Goal: Obtain resource: Download file/media

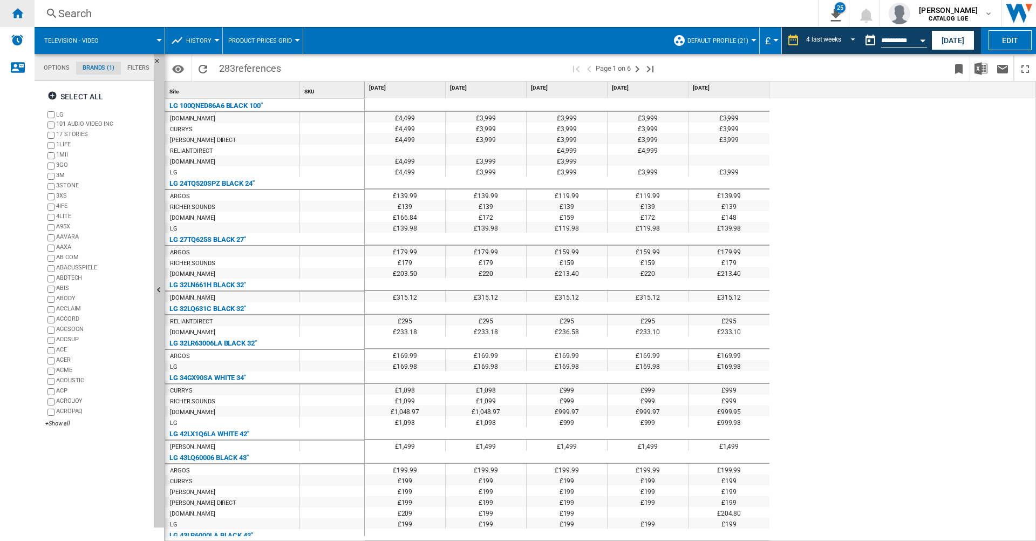
click at [8, 12] on div "Home" at bounding box center [17, 13] width 35 height 27
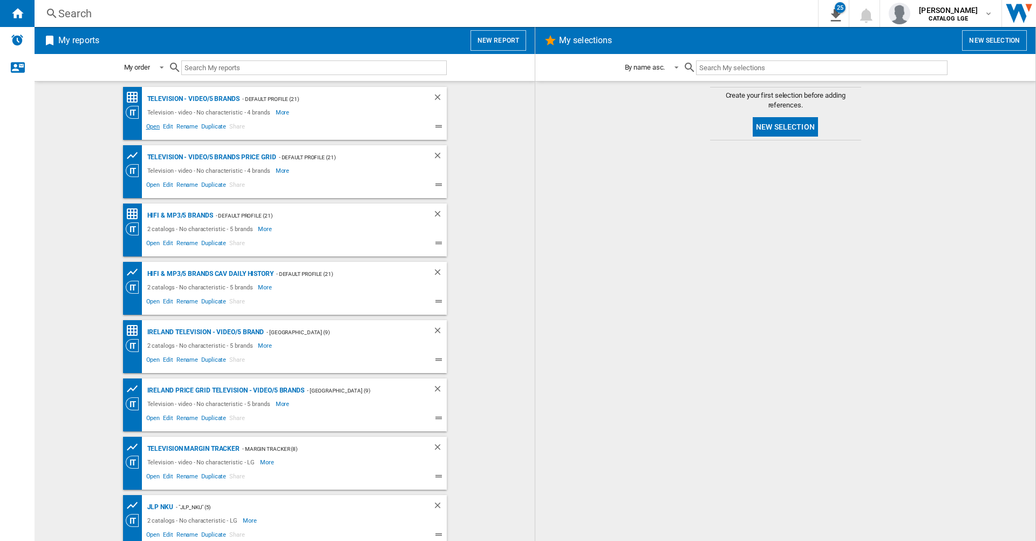
click at [151, 125] on span "Open" at bounding box center [153, 127] width 17 height 13
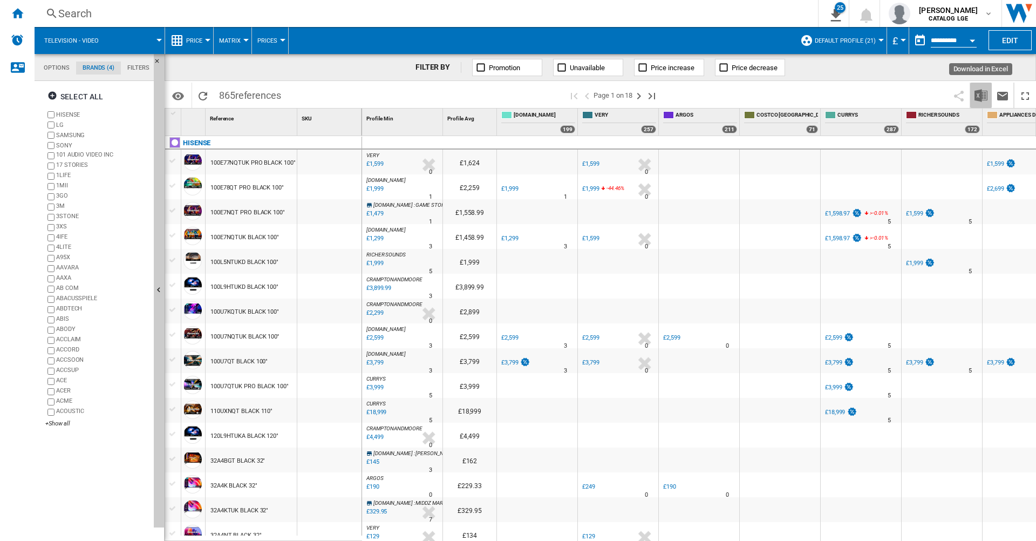
click at [973, 95] on button "Download in Excel" at bounding box center [981, 95] width 22 height 25
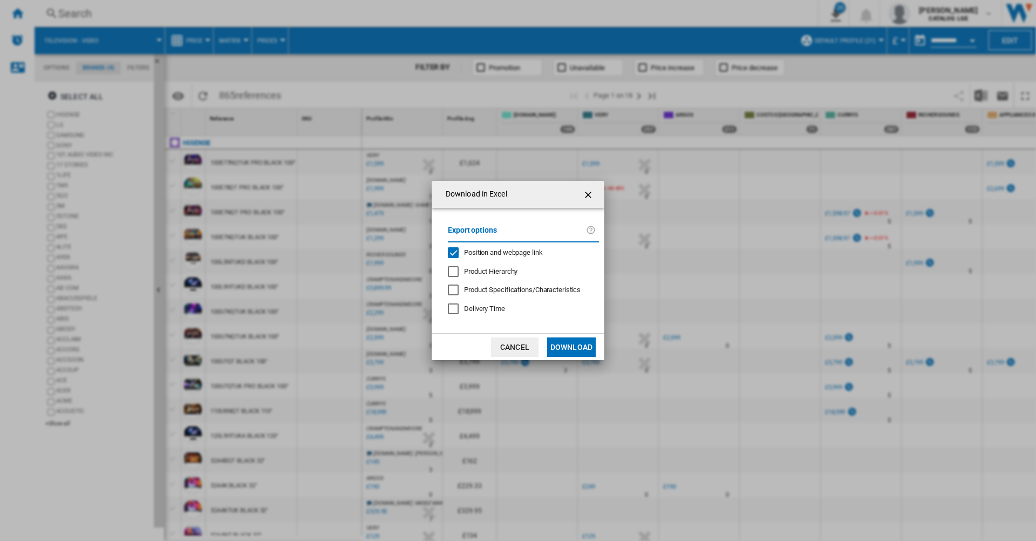
click at [512, 249] on span "Position and webpage link" at bounding box center [503, 252] width 79 height 8
click at [571, 340] on button "Download" at bounding box center [571, 346] width 49 height 19
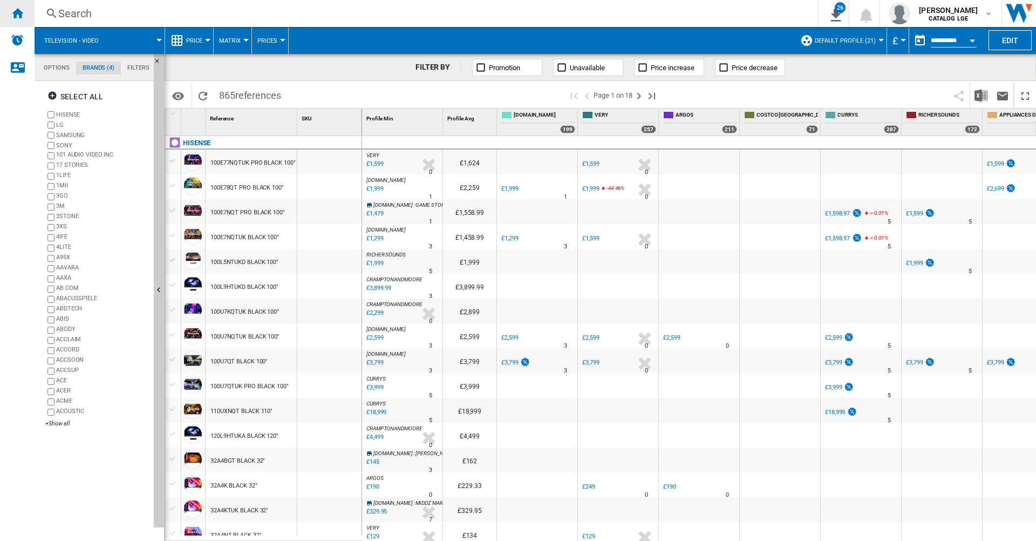
click at [23, 9] on ng-md-icon "Home" at bounding box center [17, 12] width 13 height 13
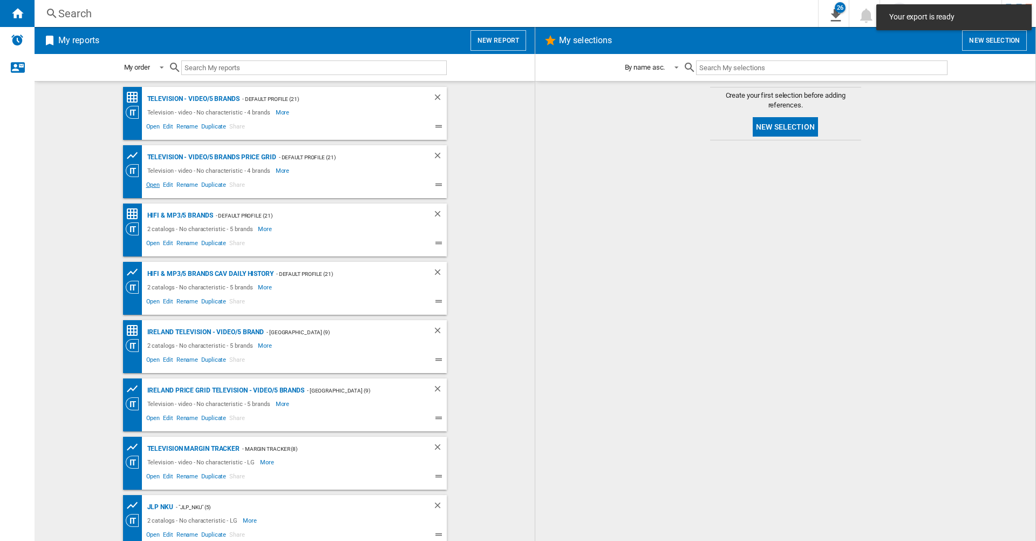
click at [147, 186] on span "Open" at bounding box center [153, 186] width 17 height 13
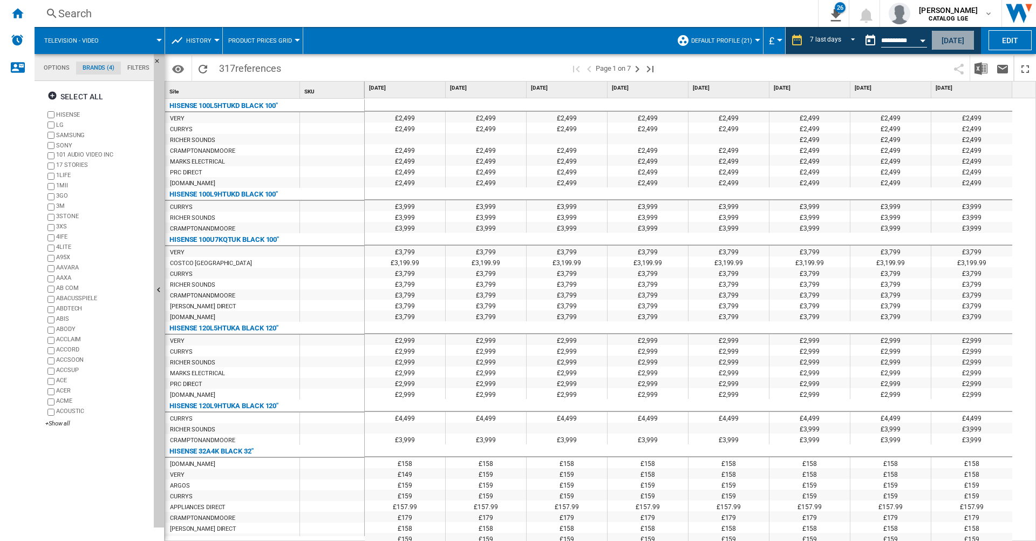
click at [961, 45] on button "[DATE]" at bounding box center [952, 40] width 43 height 20
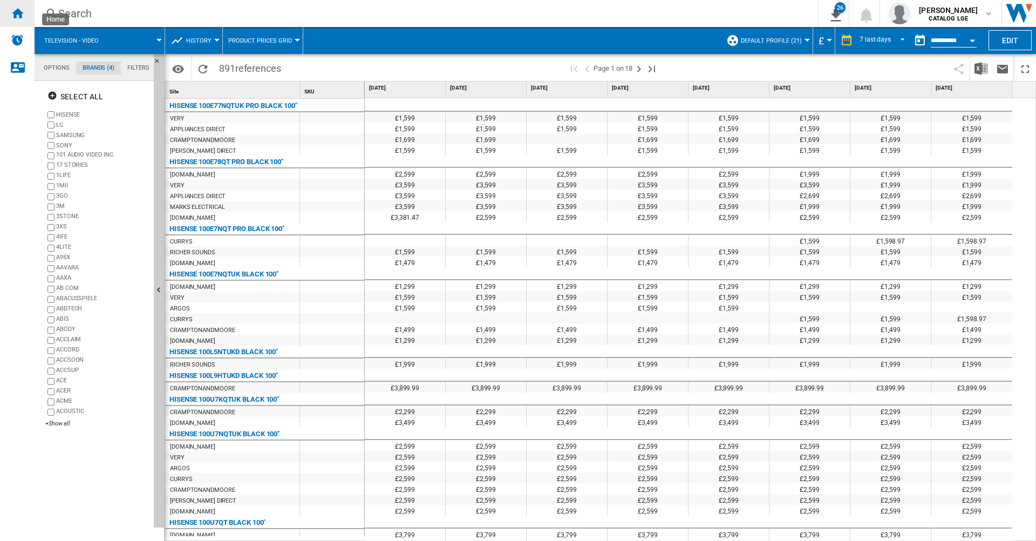
click at [17, 12] on ng-md-icon "Home" at bounding box center [17, 12] width 13 height 13
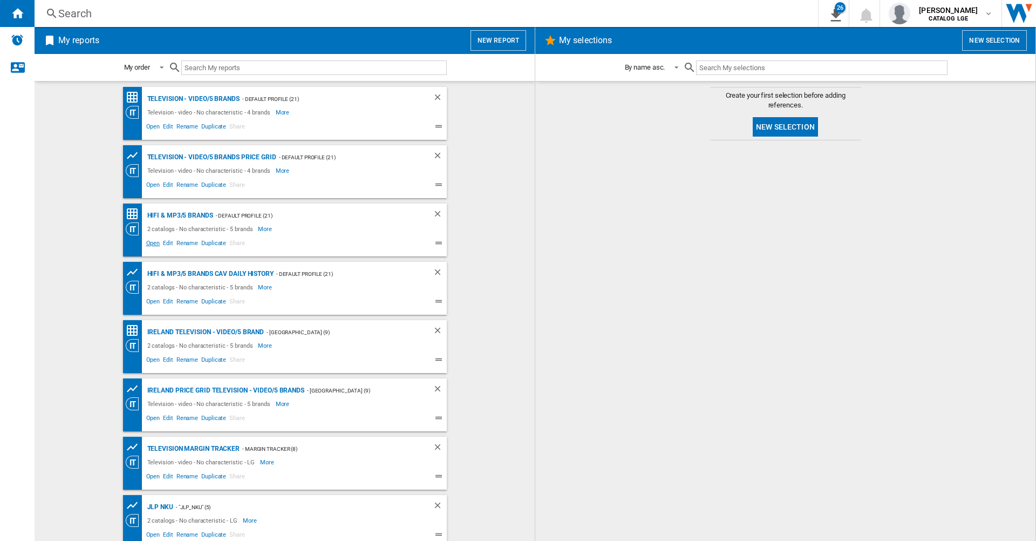
click at [145, 245] on span "Open" at bounding box center [153, 244] width 17 height 13
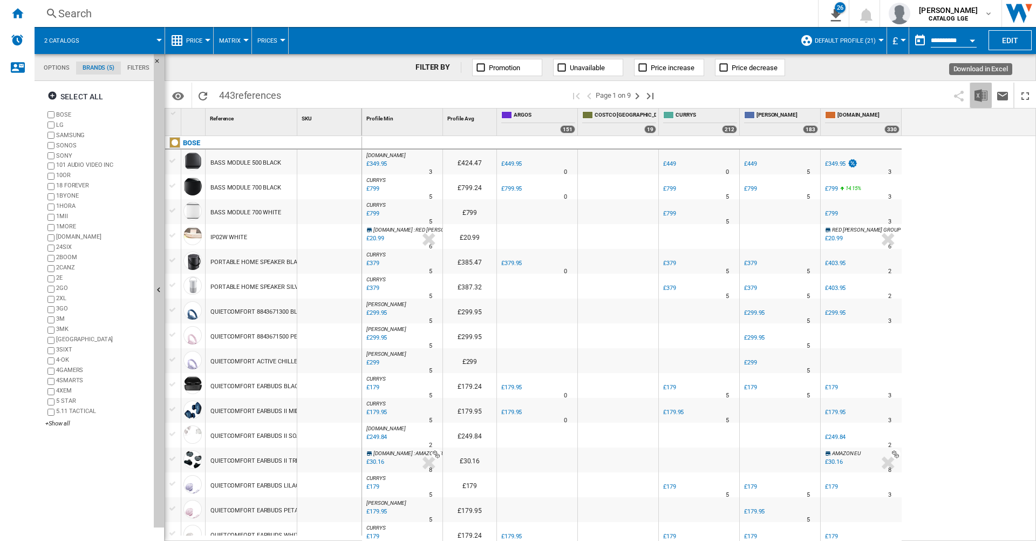
click at [972, 93] on button "Download in Excel" at bounding box center [981, 95] width 22 height 25
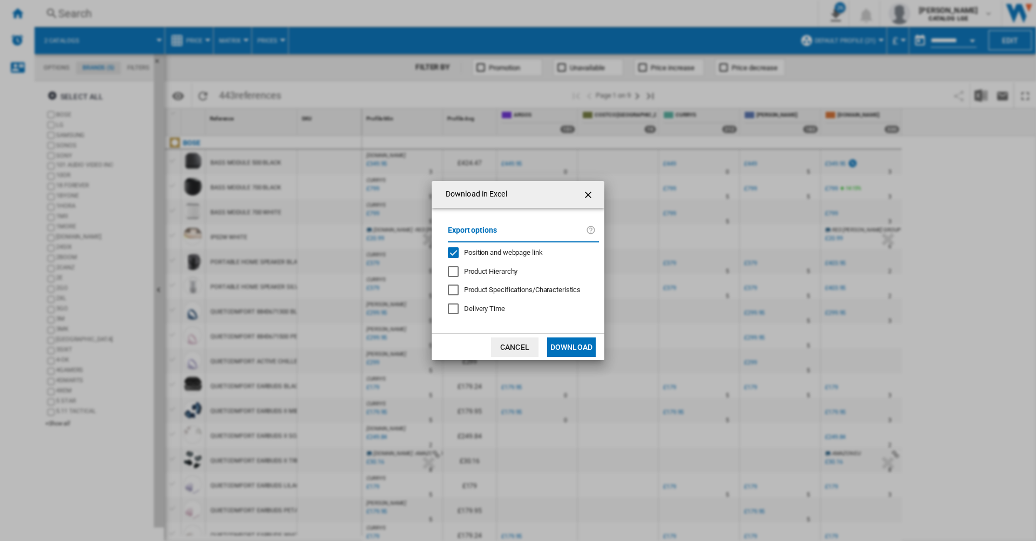
drag, startPoint x: 513, startPoint y: 245, endPoint x: 494, endPoint y: 250, distance: 19.5
click at [494, 250] on div "Export options Position and webpage link Product Hierarchy Product Specificatio…" at bounding box center [523, 271] width 162 height 104
click at [494, 250] on span "Position and webpage link" at bounding box center [503, 252] width 79 height 8
click at [565, 340] on button "Download" at bounding box center [571, 346] width 49 height 19
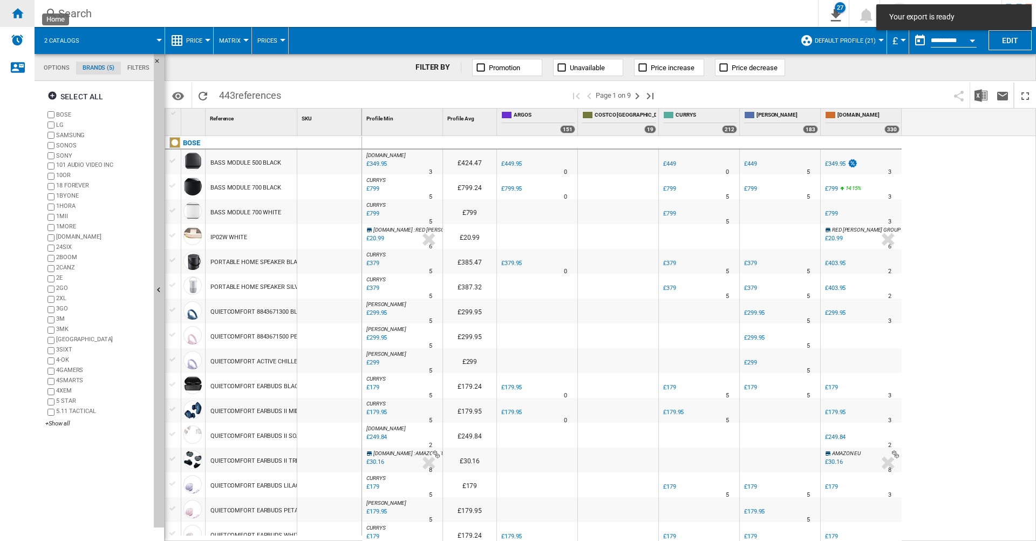
click at [16, 12] on ng-md-icon "Home" at bounding box center [17, 12] width 13 height 13
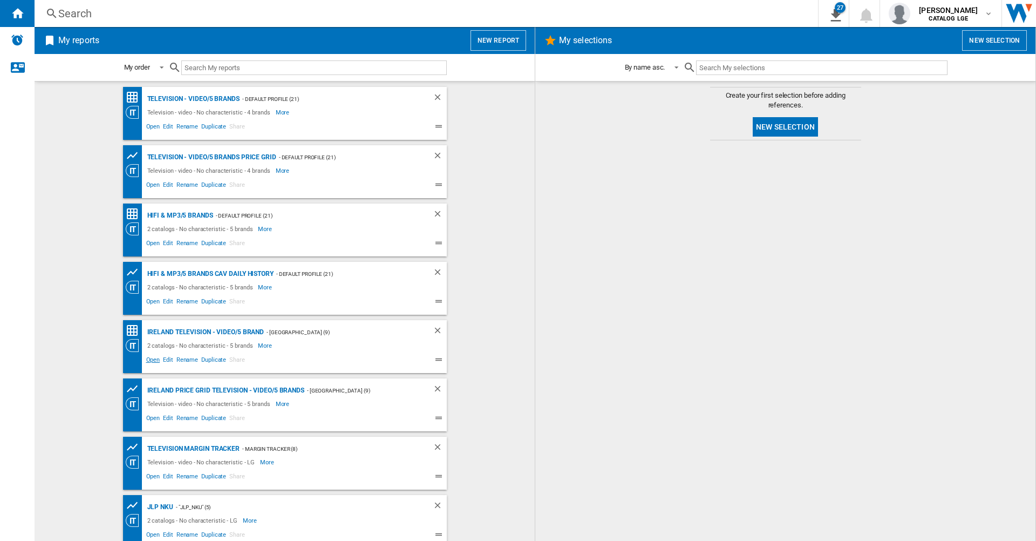
click at [149, 359] on span "Open" at bounding box center [153, 360] width 17 height 13
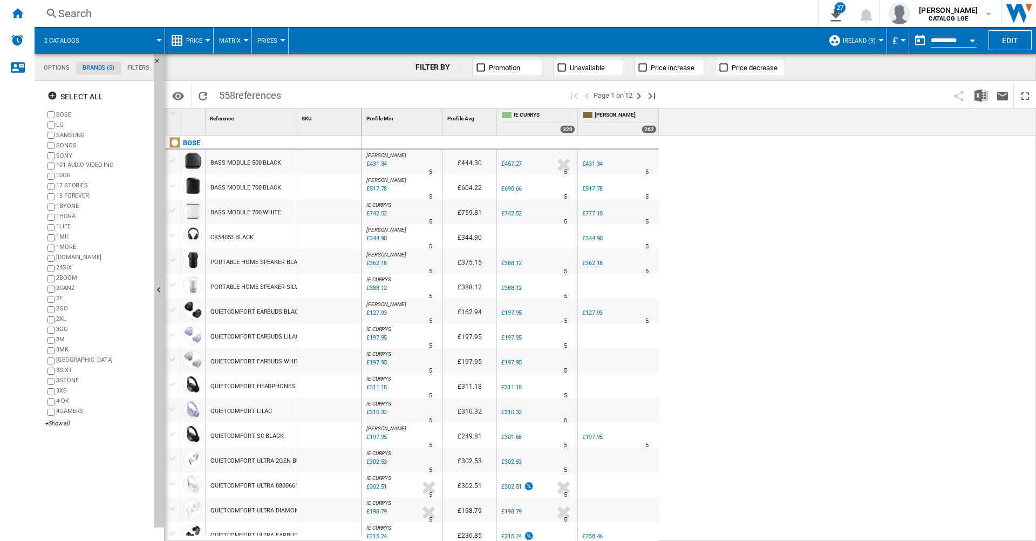
click at [896, 38] on button "£" at bounding box center [897, 40] width 11 height 27
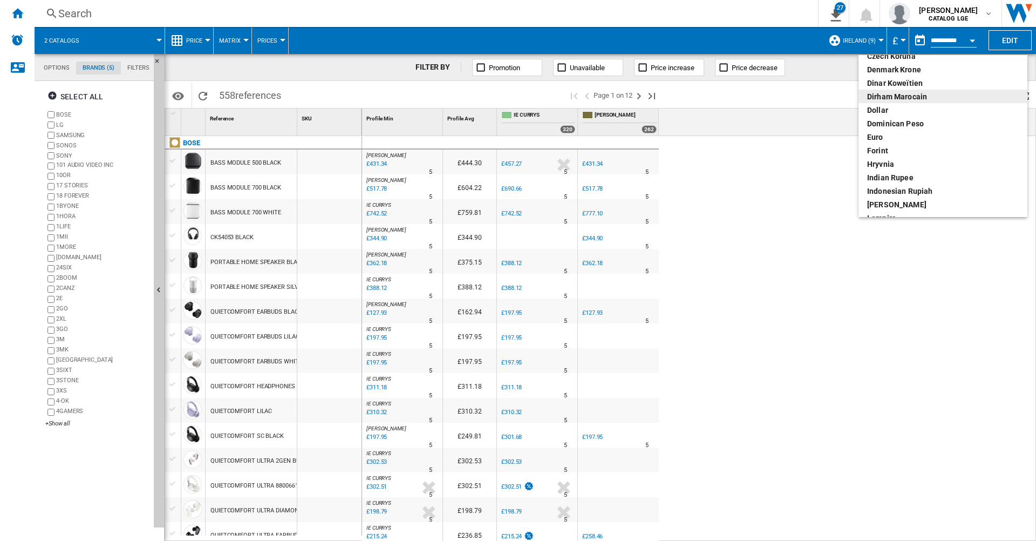
scroll to position [128, 0]
click at [877, 138] on div "euro" at bounding box center [943, 140] width 152 height 11
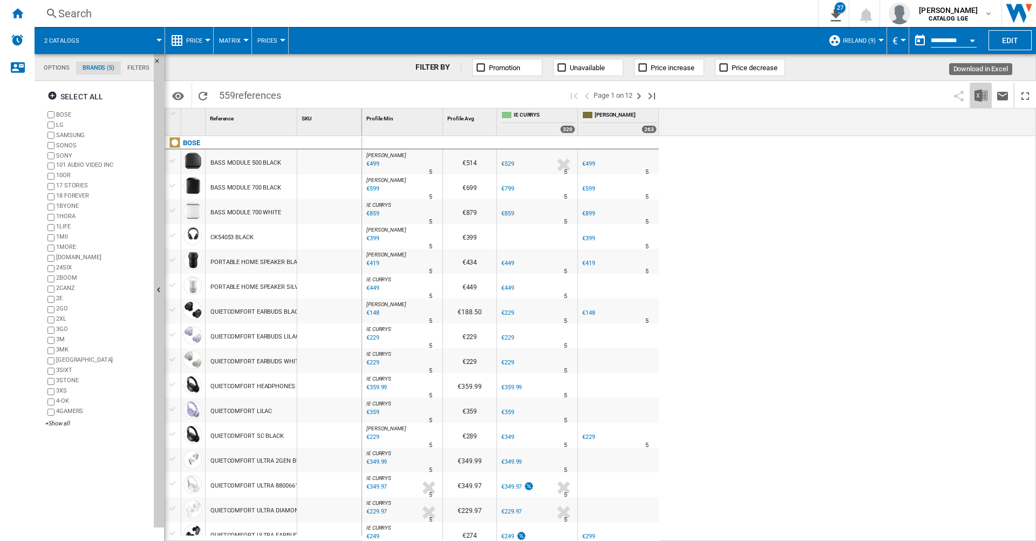
click at [979, 98] on img "Download in Excel" at bounding box center [980, 95] width 13 height 13
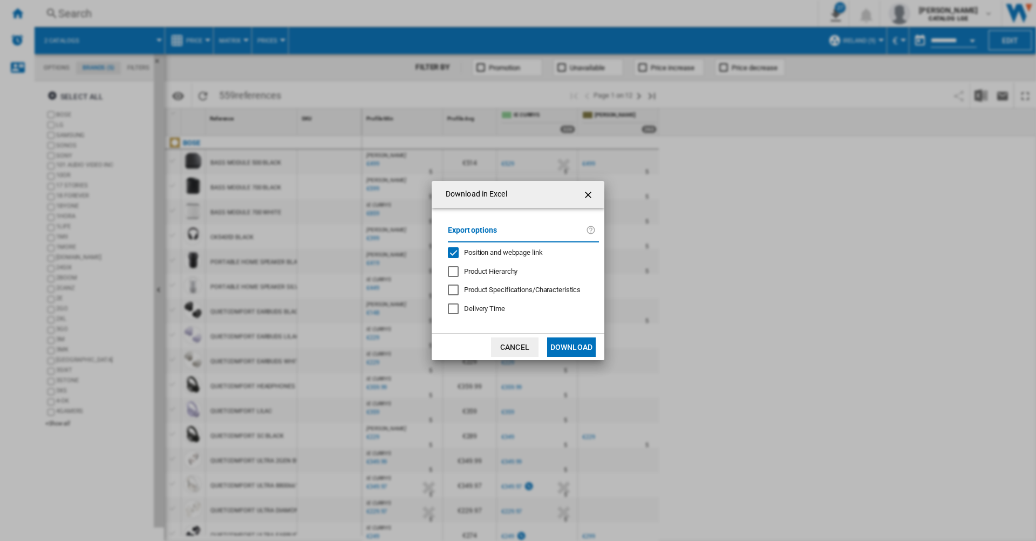
click at [529, 254] on span "Position and webpage link" at bounding box center [503, 252] width 79 height 8
click at [569, 352] on button "Download" at bounding box center [571, 346] width 49 height 19
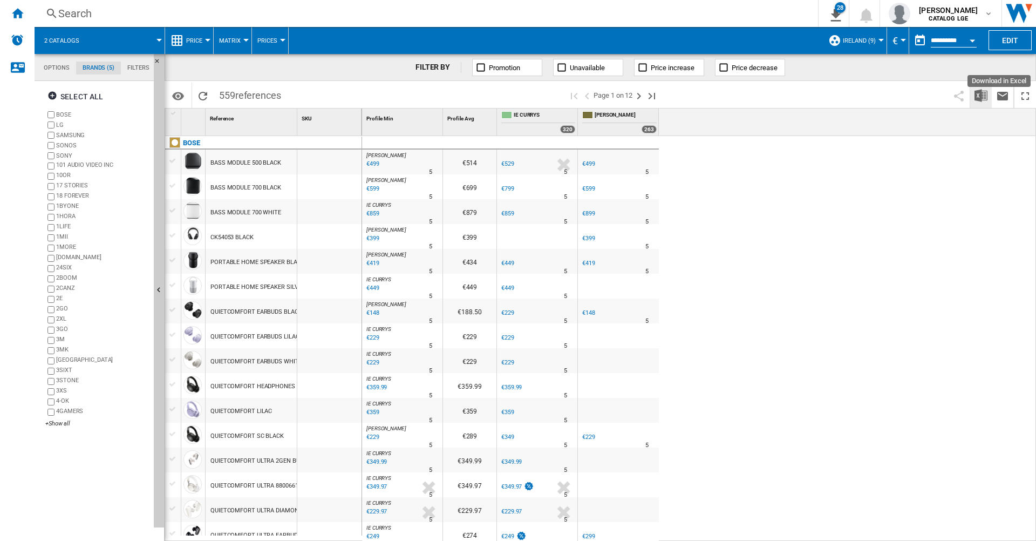
click at [984, 101] on img "Download in Excel" at bounding box center [980, 95] width 13 height 13
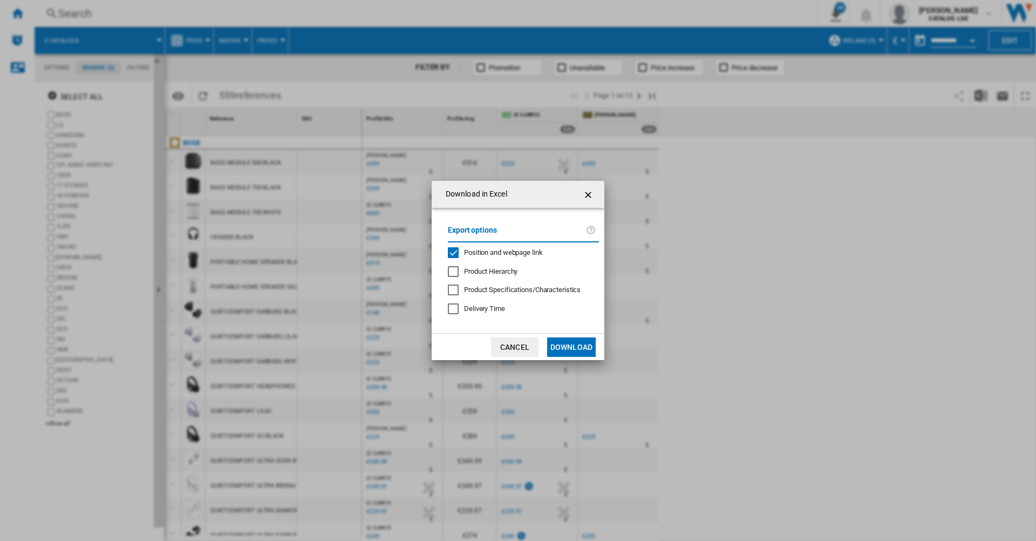
click at [481, 251] on span "Position and webpage link" at bounding box center [503, 252] width 79 height 8
click at [567, 357] on md-dialog-actions "Cancel Download" at bounding box center [518, 346] width 173 height 27
click at [564, 351] on button "Download" at bounding box center [571, 346] width 49 height 19
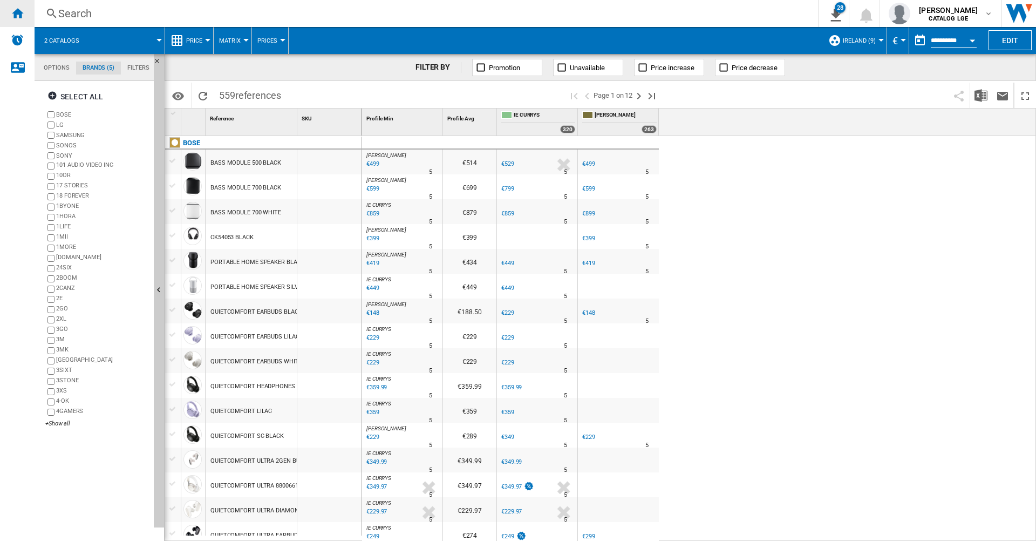
click at [17, 17] on ng-md-icon "Home" at bounding box center [17, 12] width 13 height 13
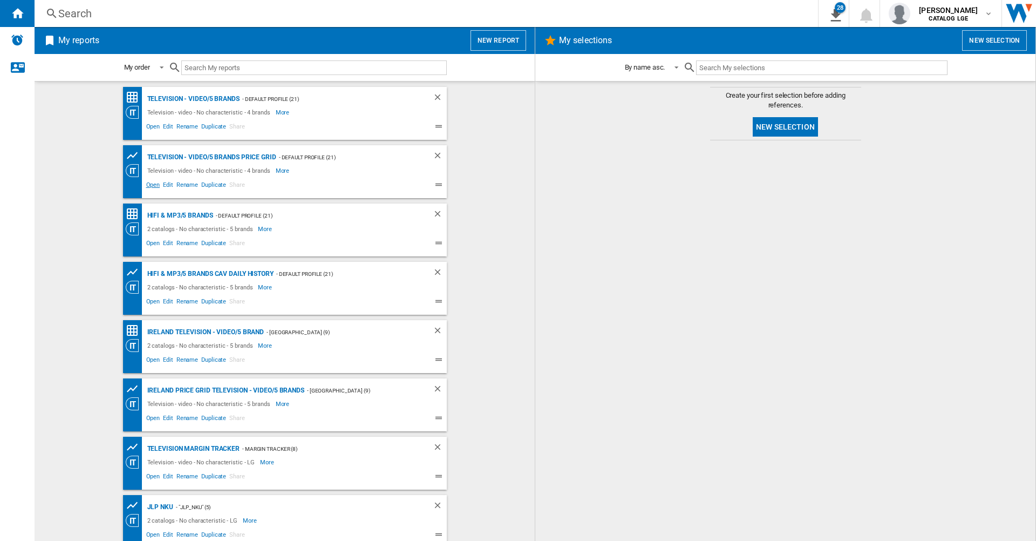
click at [147, 185] on span "Open" at bounding box center [153, 186] width 17 height 13
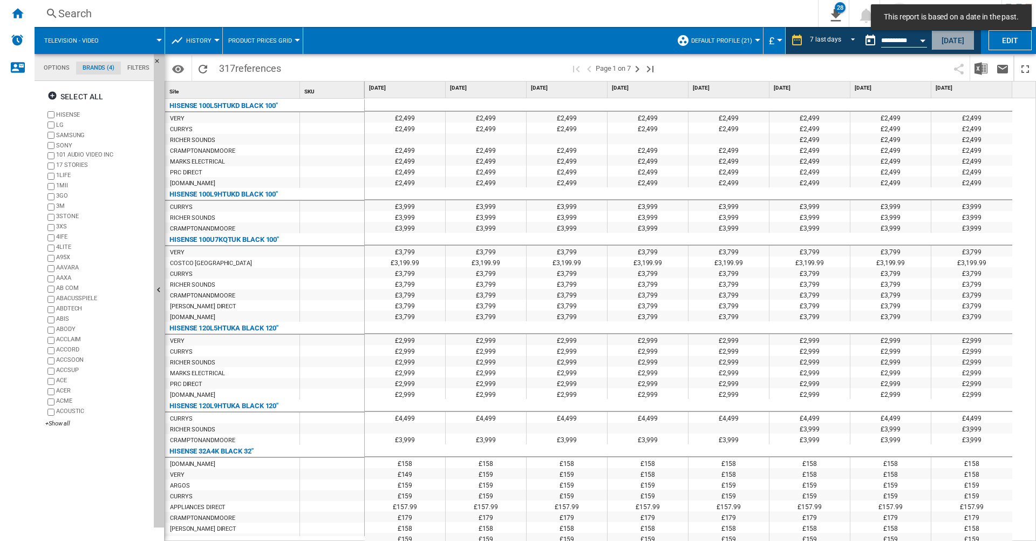
click at [936, 45] on button "[DATE]" at bounding box center [952, 40] width 43 height 20
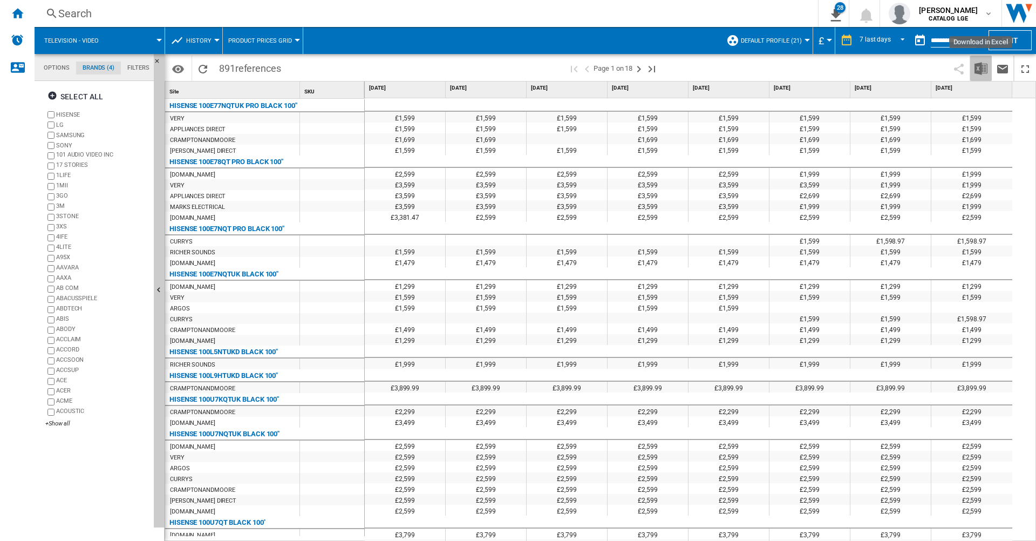
click at [987, 68] on img "Download in Excel" at bounding box center [980, 68] width 13 height 13
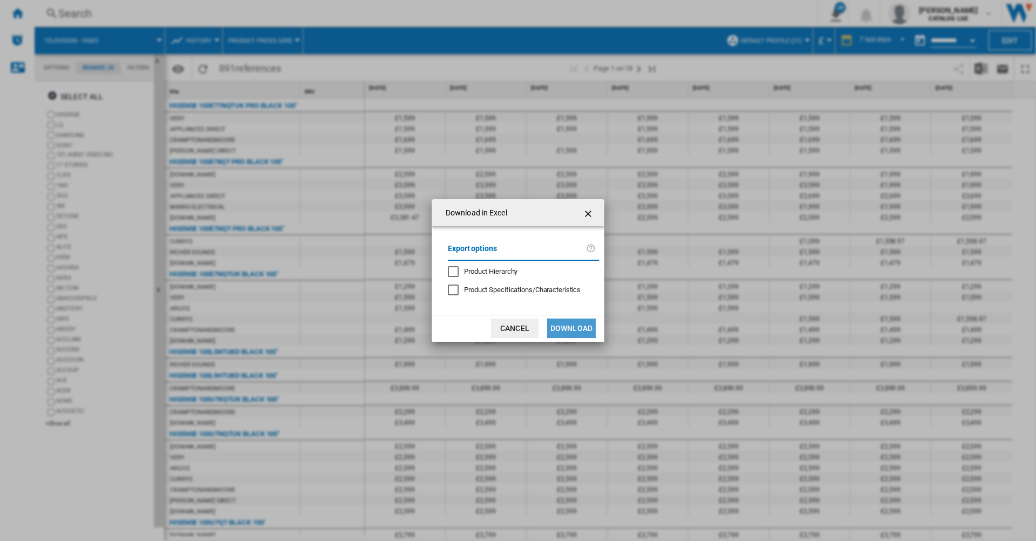
click at [560, 331] on button "Download" at bounding box center [571, 327] width 49 height 19
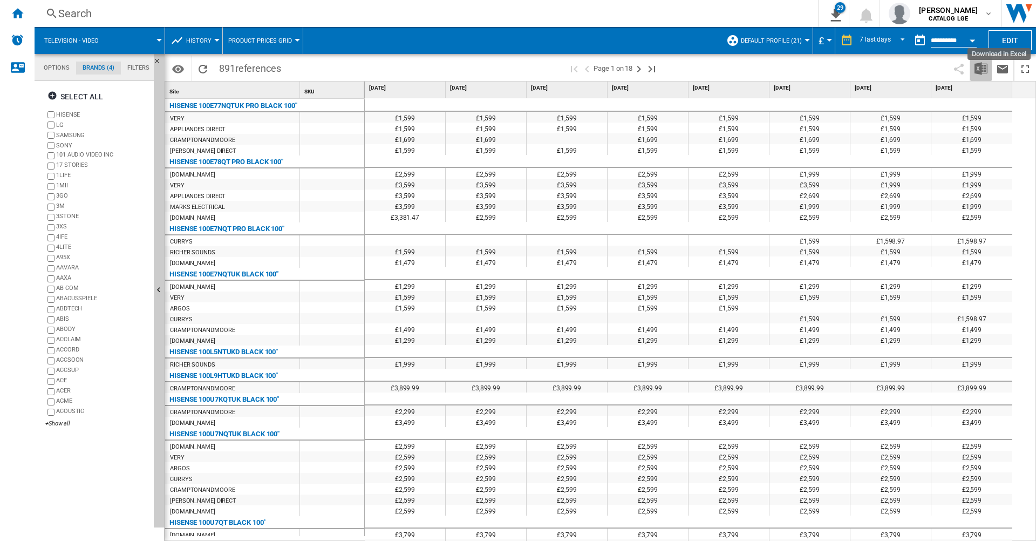
click at [985, 68] on img "Download in Excel" at bounding box center [980, 68] width 13 height 13
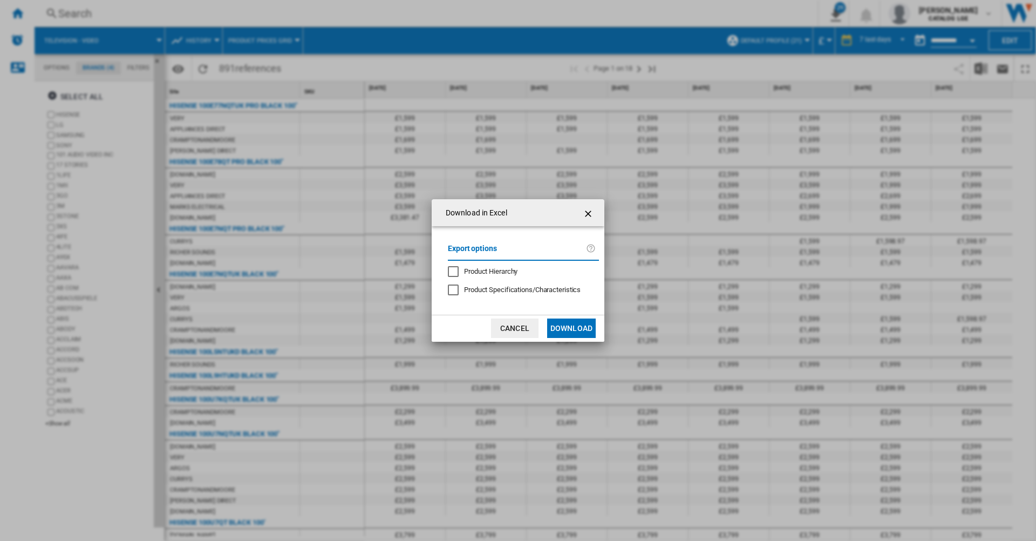
click at [573, 324] on button "Download" at bounding box center [571, 327] width 49 height 19
